Goal: Find specific page/section: Find specific page/section

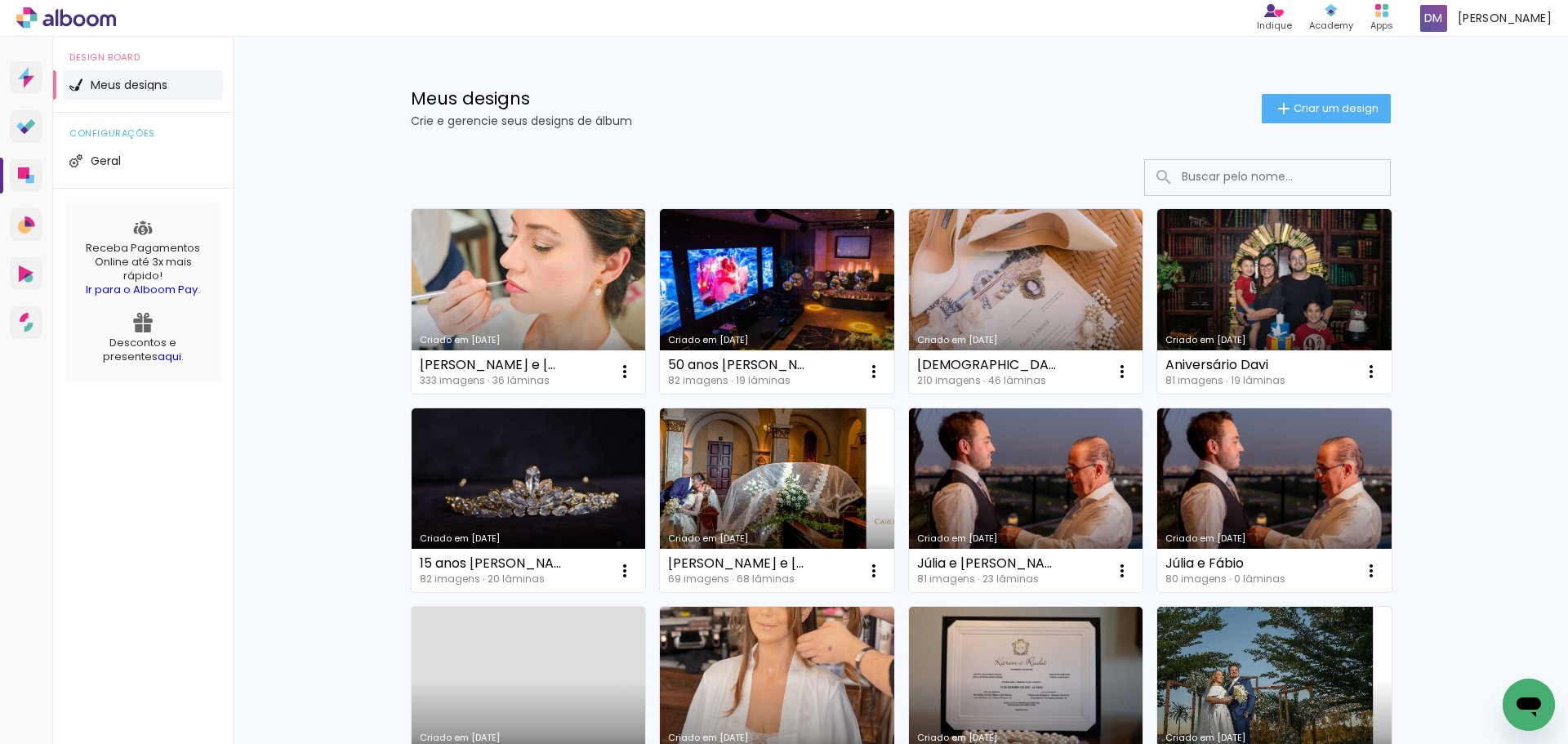
click at [1256, 181] on input at bounding box center [1289, 177] width 233 height 34
paste input "Lyia e Henrique"
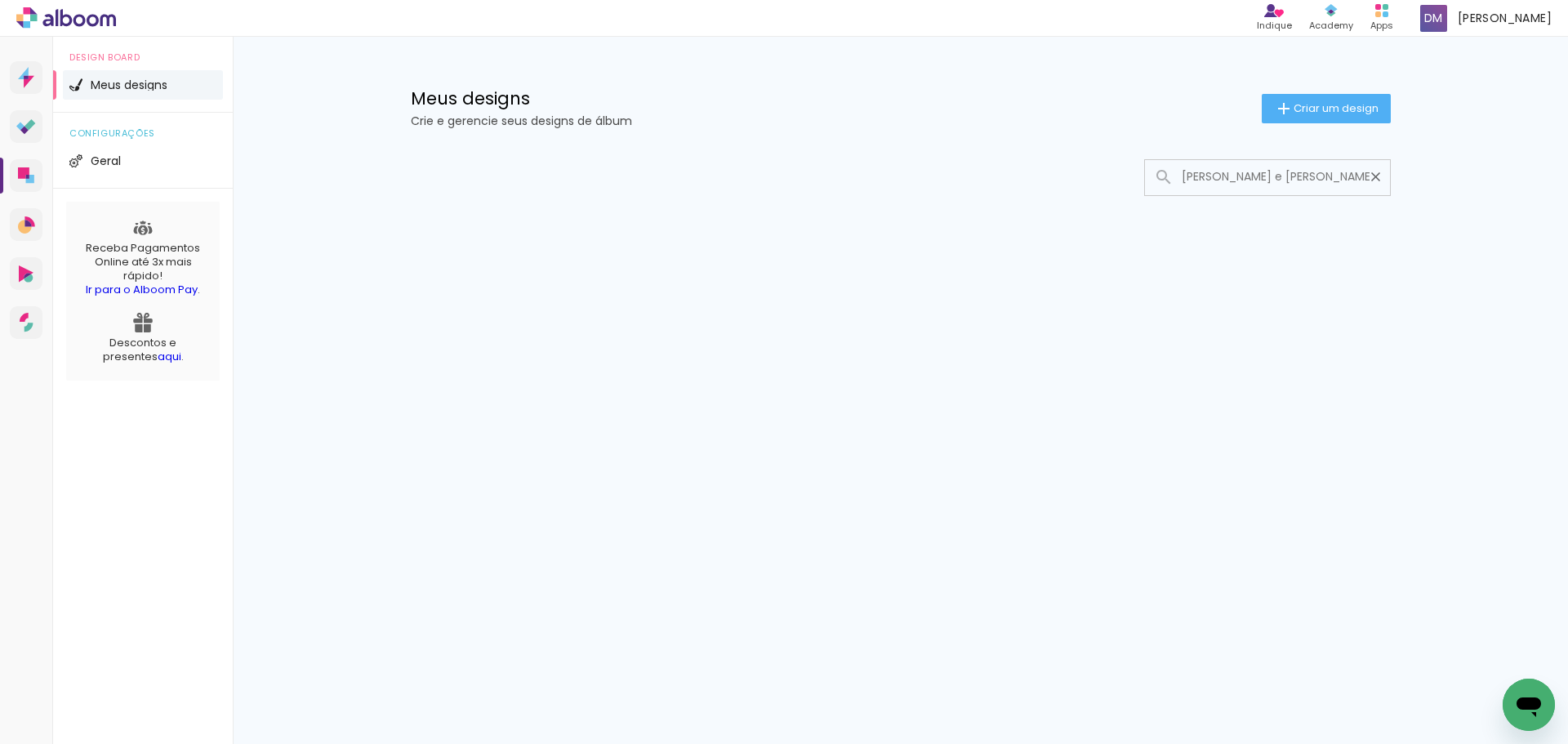
type input "Lyia e Henrique"
type paper-input "Lyia e Henrique"
drag, startPoint x: 1247, startPoint y: 178, endPoint x: 812, endPoint y: 183, distance: 435.0
click at [875, 184] on div at bounding box center [901, 177] width 980 height 37
click at [1359, 169] on input "Lyia e Henrique" at bounding box center [1276, 177] width 204 height 34
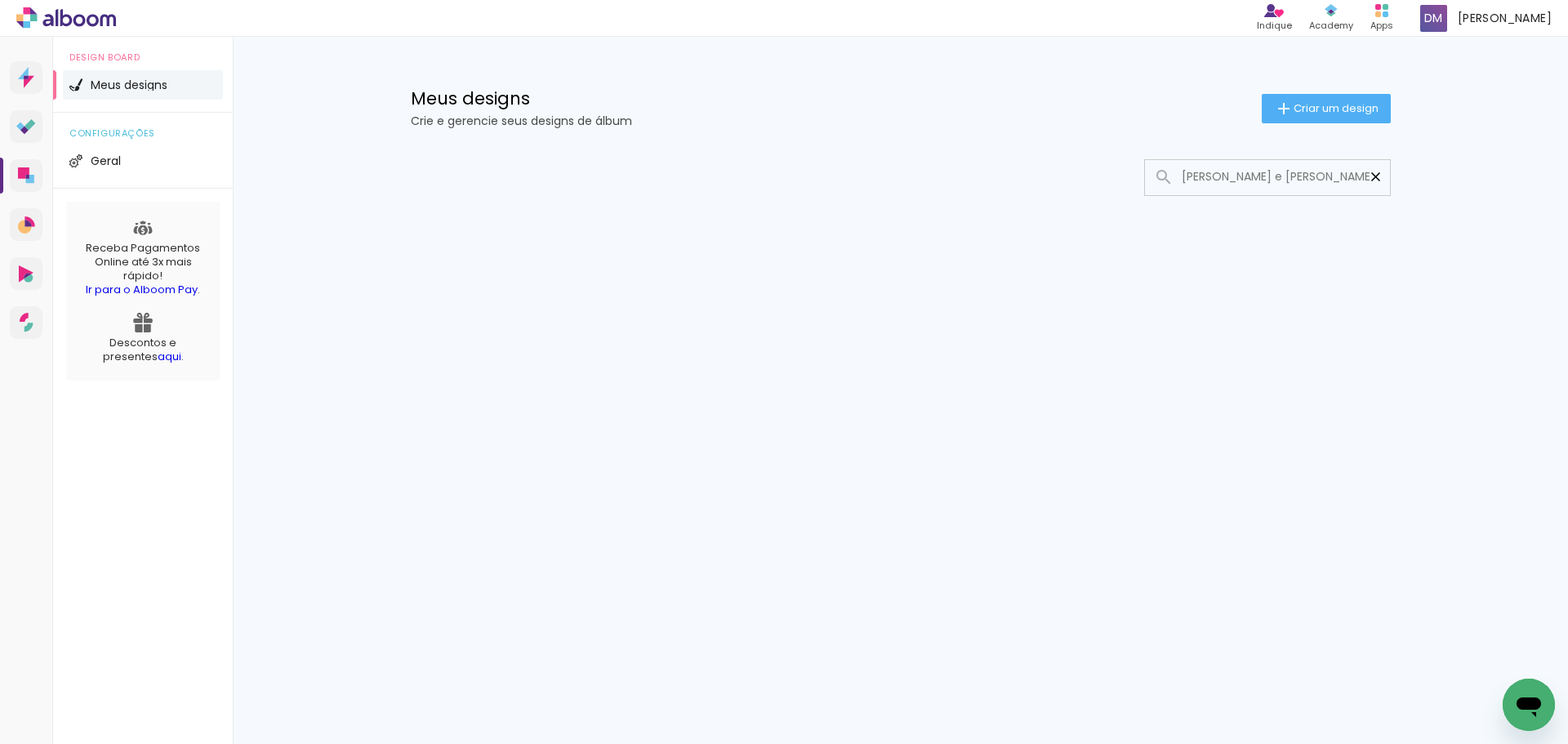
click at [1371, 171] on iron-icon at bounding box center [1376, 177] width 16 height 16
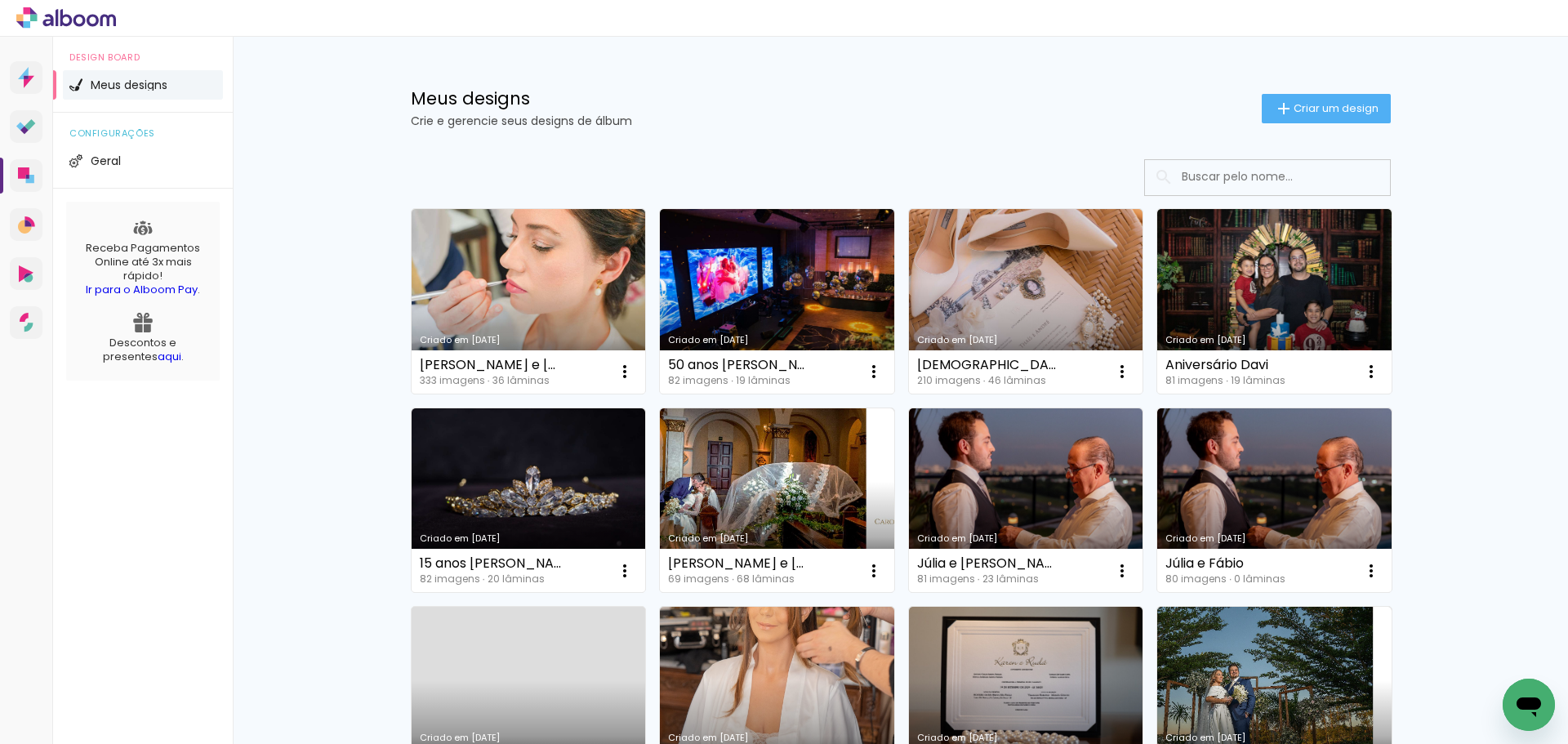
click at [1262, 173] on input at bounding box center [1289, 177] width 233 height 34
paste input "Cas. Lyia e [PERSON_NAME]"
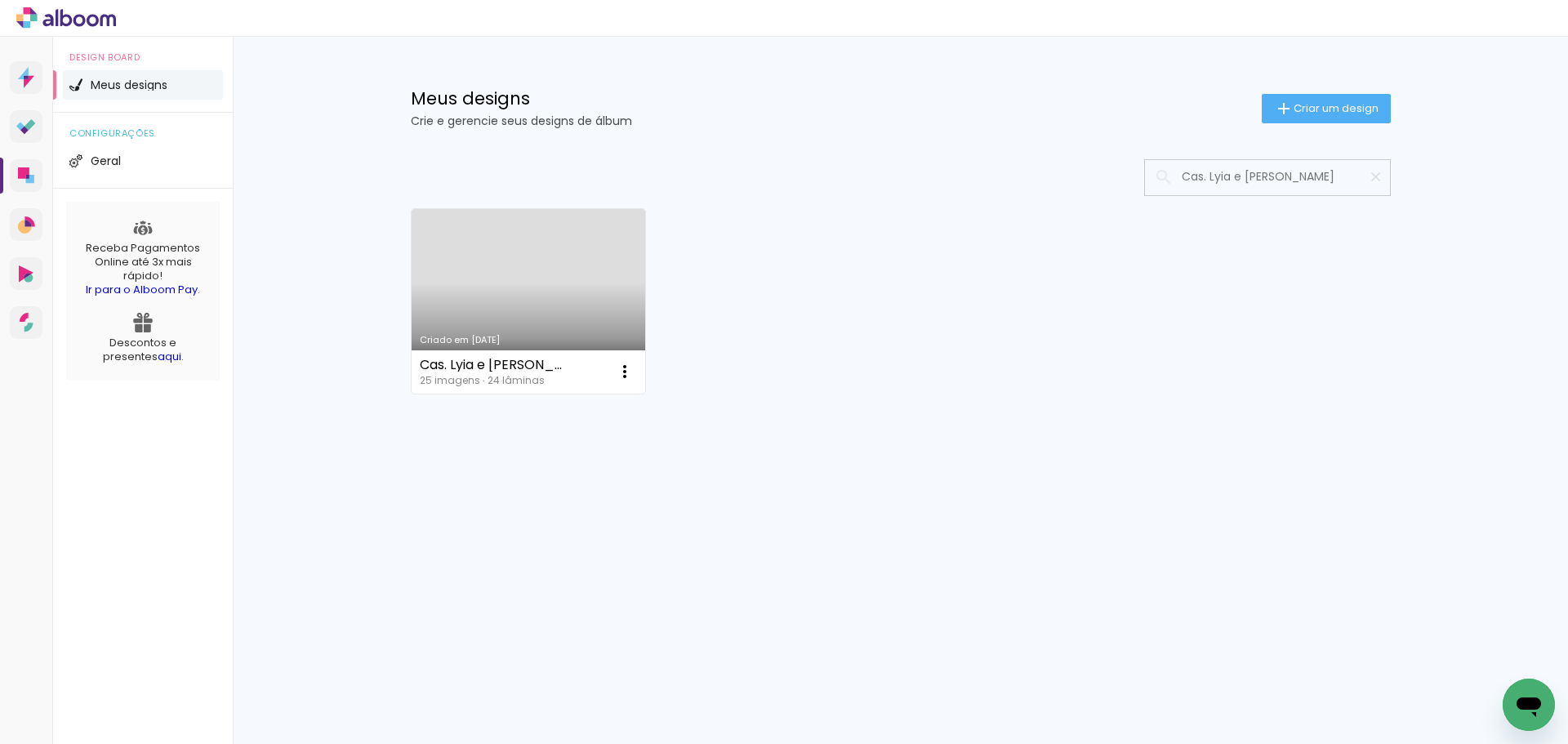
type input "Cas. Lyia e [PERSON_NAME]"
type paper-input "Cas. Lyia e [PERSON_NAME]"
